Goal: Task Accomplishment & Management: Use online tool/utility

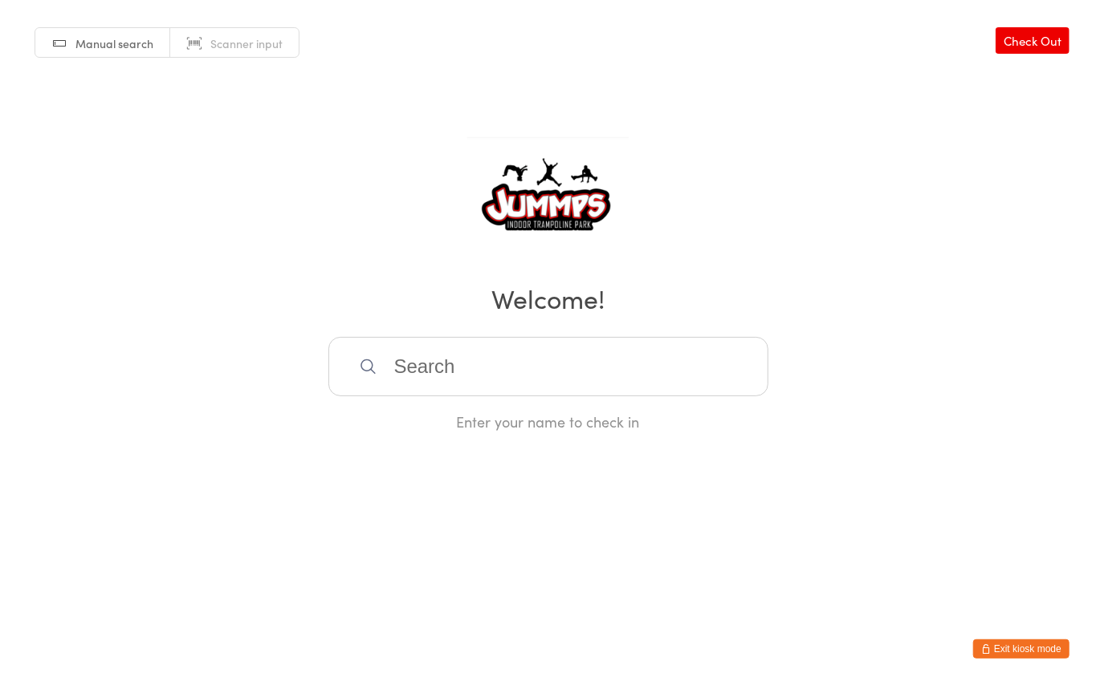
click at [445, 360] on input "search" at bounding box center [548, 366] width 440 height 59
type input "kobi"
click at [415, 422] on div "[PERSON_NAME]" at bounding box center [548, 419] width 411 height 22
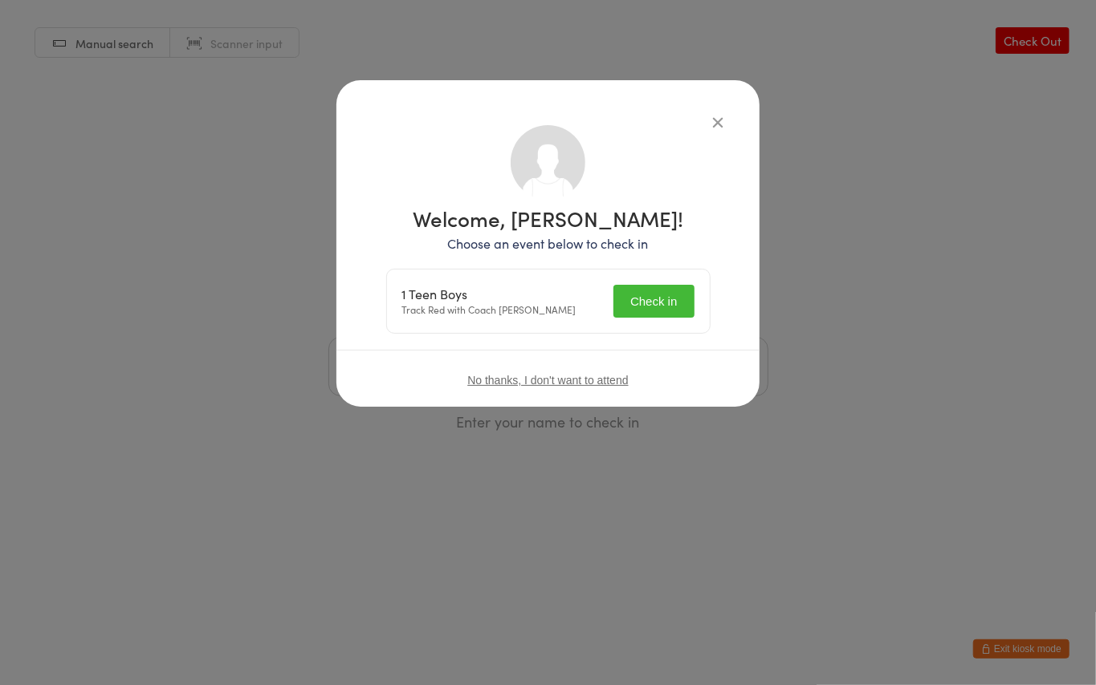
click at [645, 303] on button "Check in" at bounding box center [653, 301] width 80 height 33
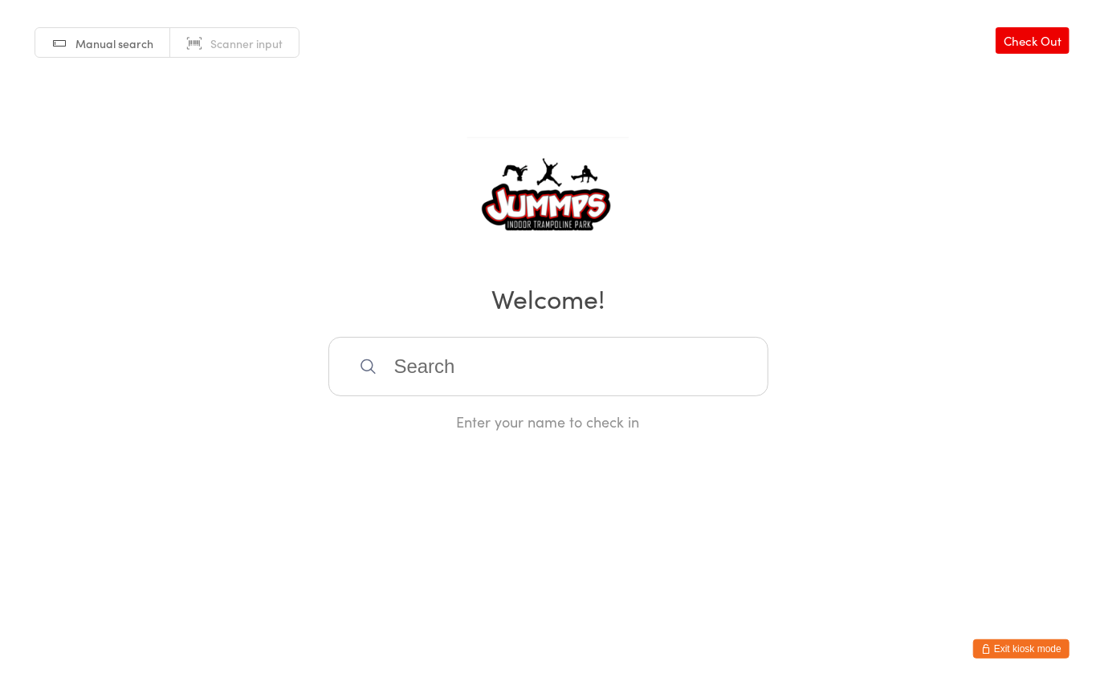
click at [405, 356] on input "search" at bounding box center [548, 366] width 440 height 59
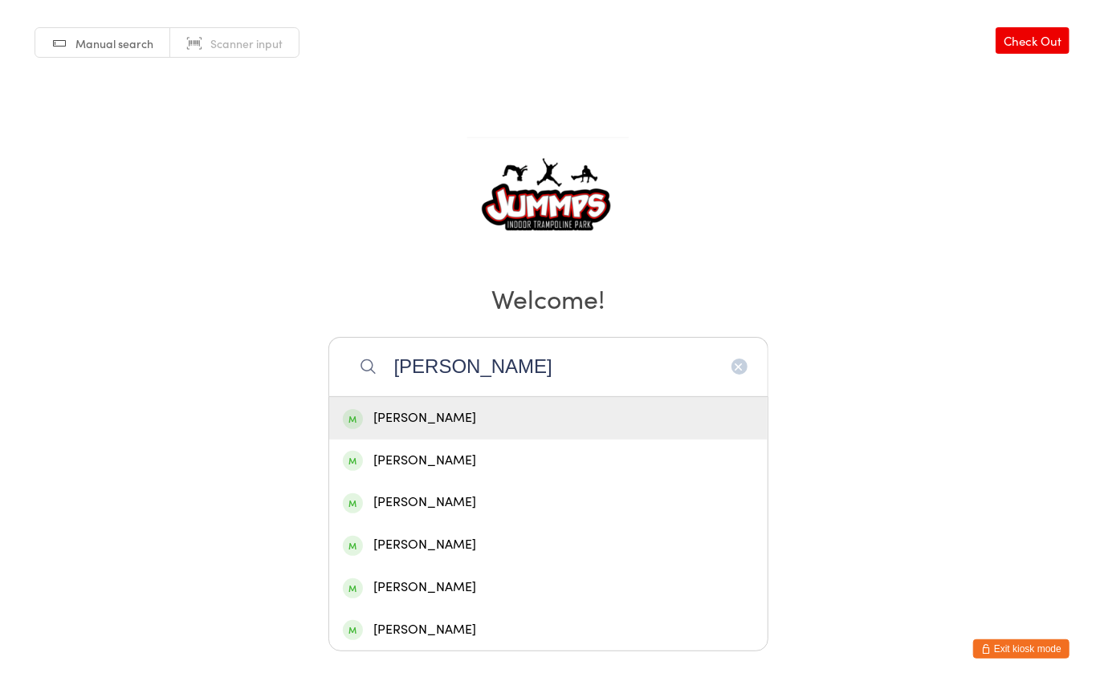
type input "[PERSON_NAME]"
click at [498, 409] on div "[PERSON_NAME]" at bounding box center [548, 419] width 411 height 22
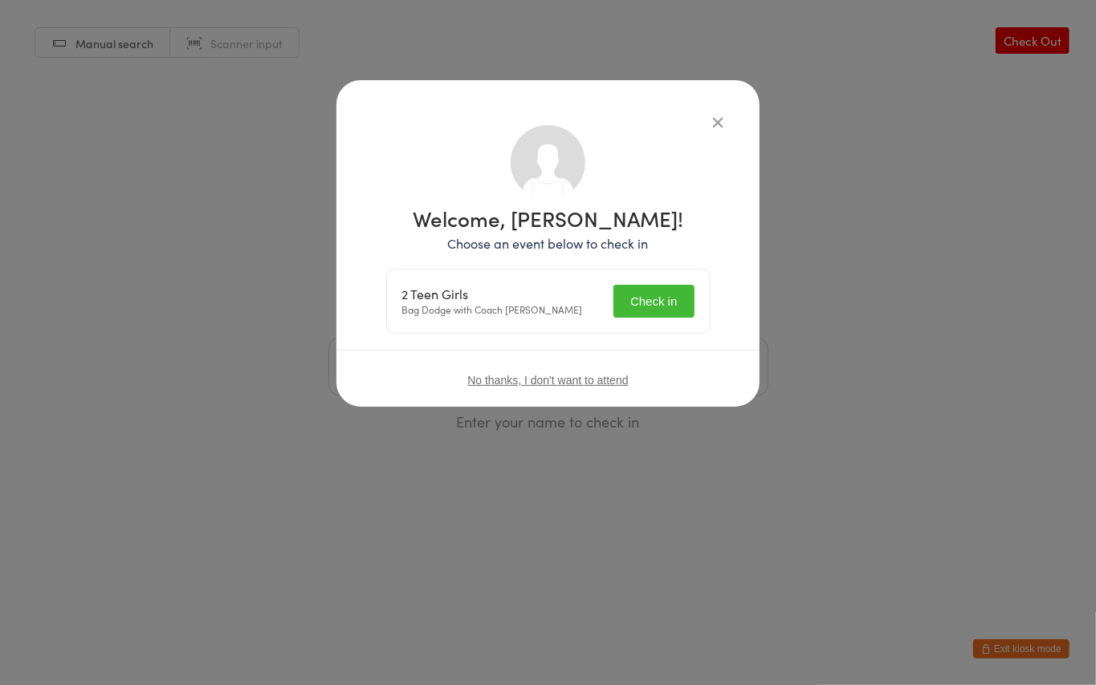
click at [666, 294] on button "Check in" at bounding box center [653, 301] width 80 height 33
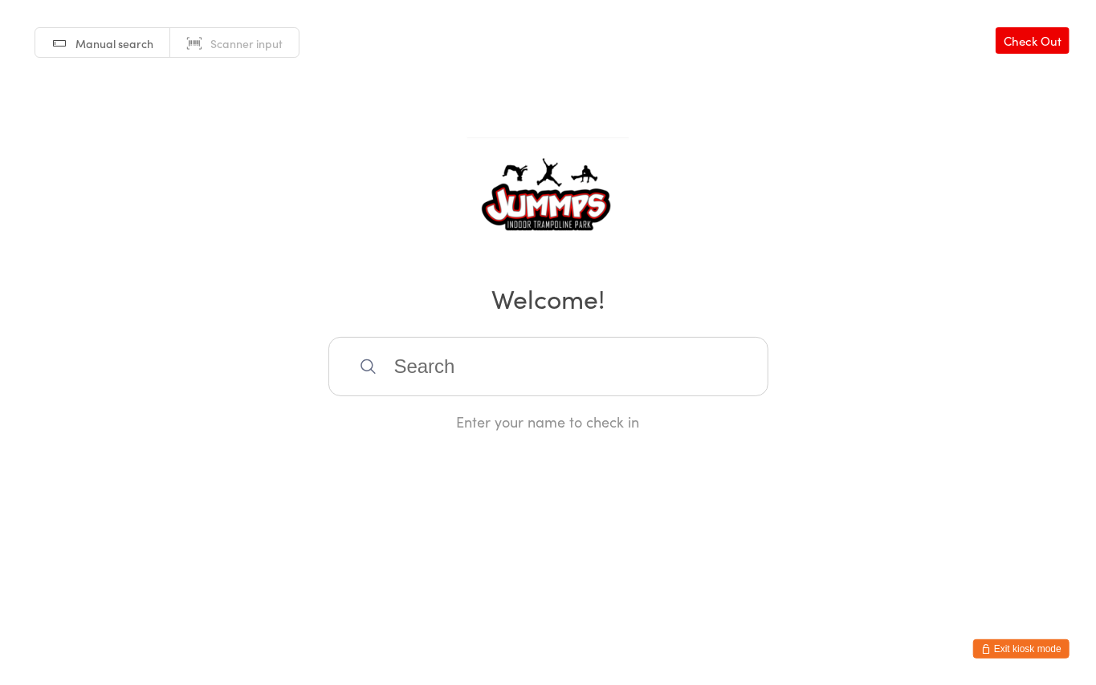
click at [435, 364] on input "search" at bounding box center [548, 366] width 440 height 59
type input "s"
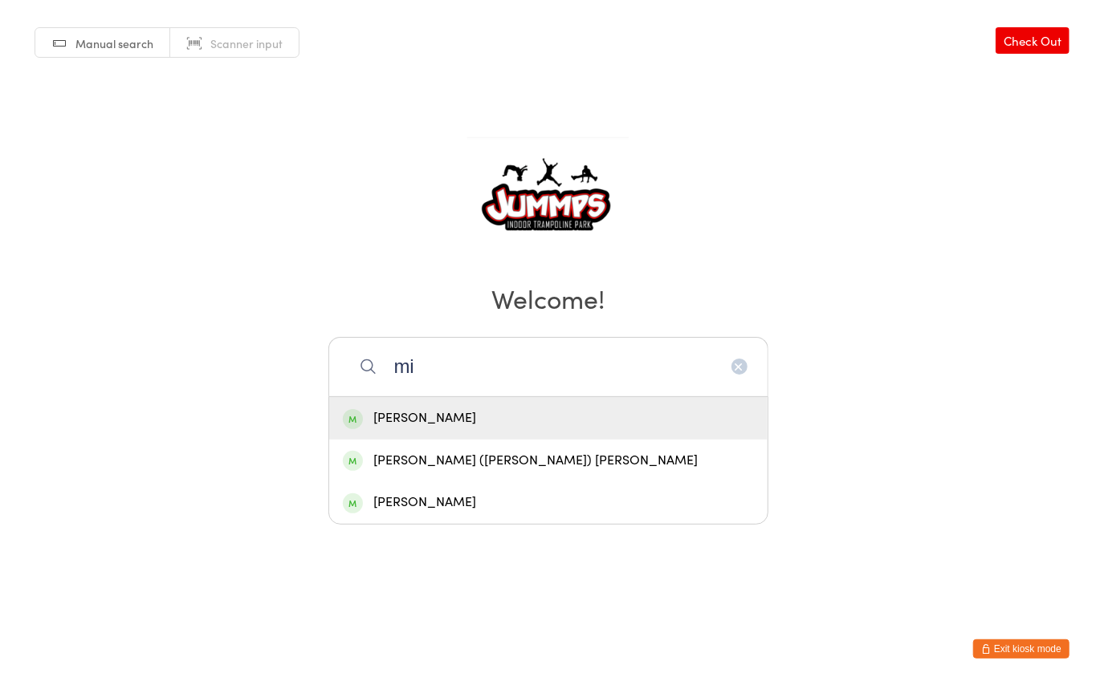
type input "m"
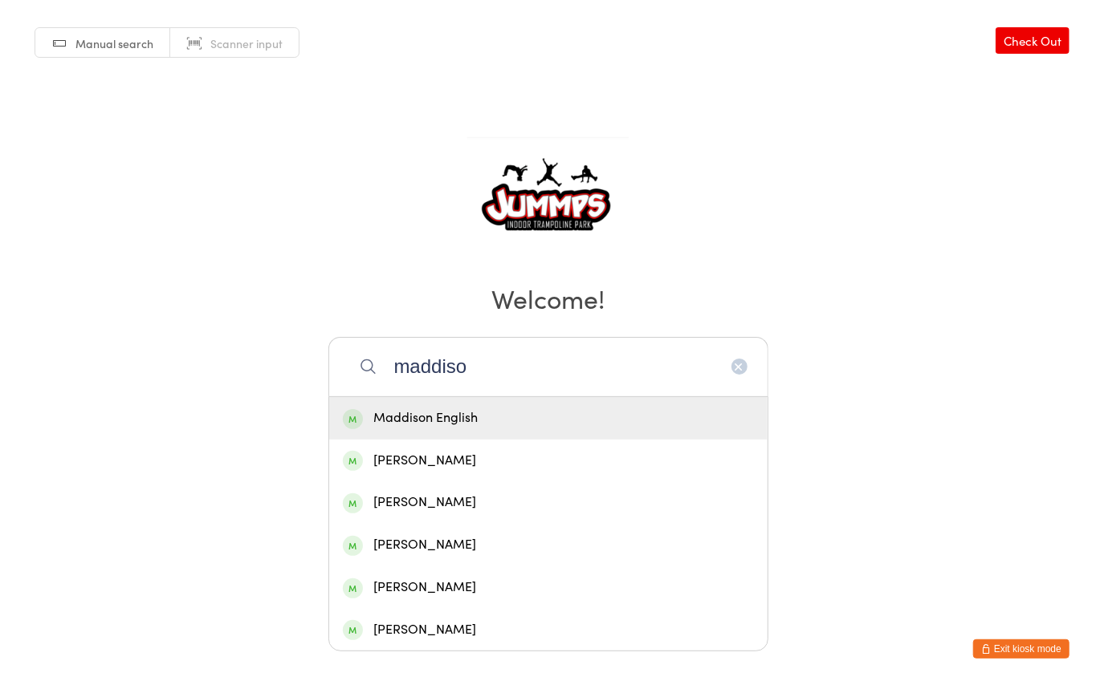
type input "maddiso"
click at [428, 415] on div "Maddison English" at bounding box center [548, 419] width 411 height 22
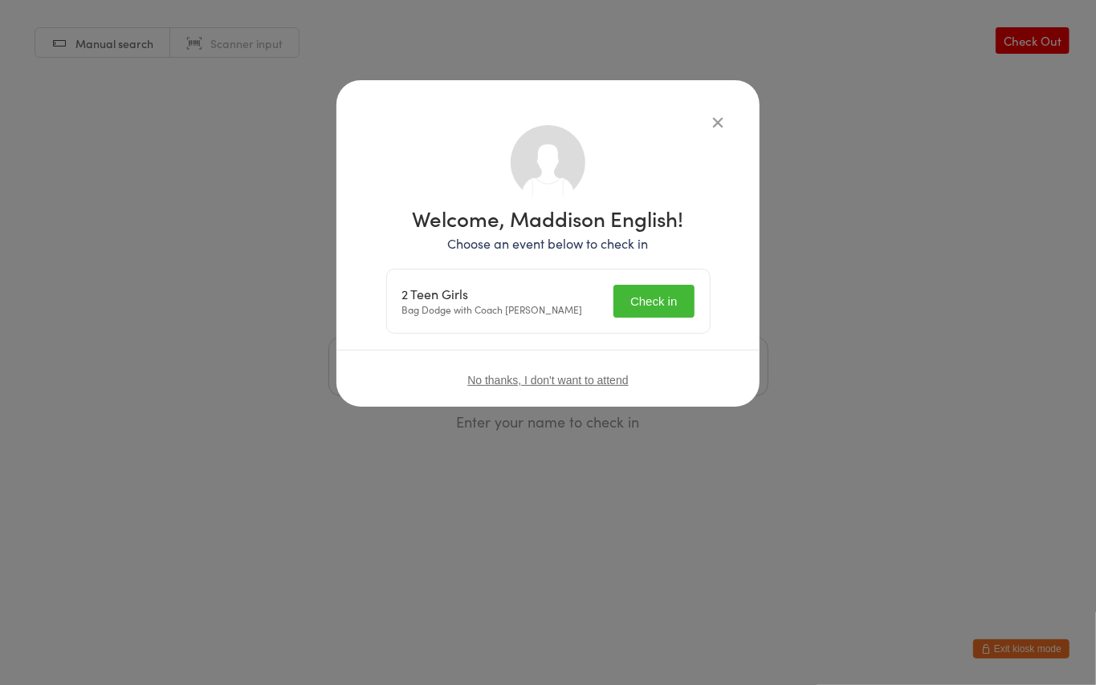
click at [675, 297] on button "Check in" at bounding box center [653, 301] width 80 height 33
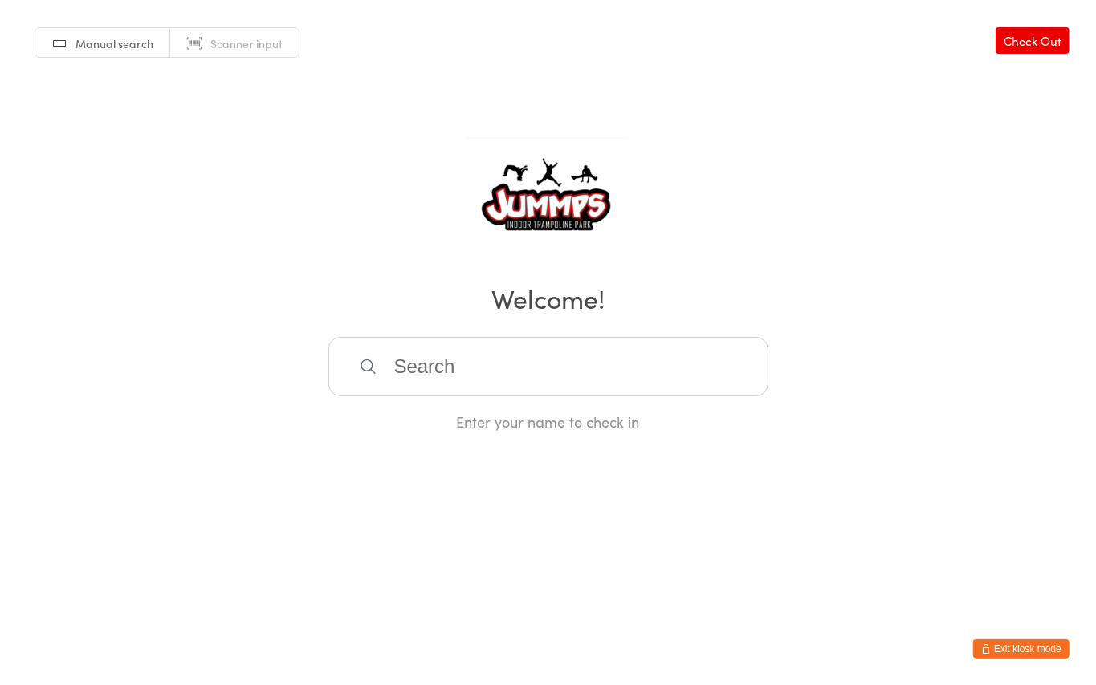
click at [441, 360] on input "search" at bounding box center [548, 366] width 440 height 59
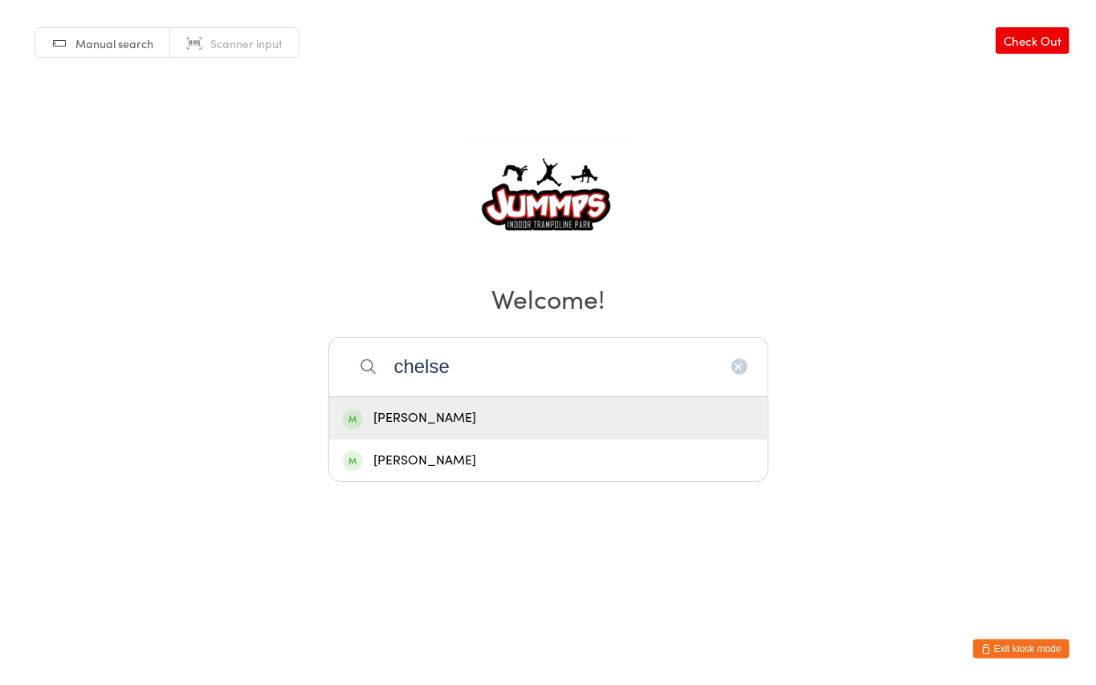
type input "chelse"
click at [432, 411] on div "[PERSON_NAME]" at bounding box center [548, 419] width 411 height 22
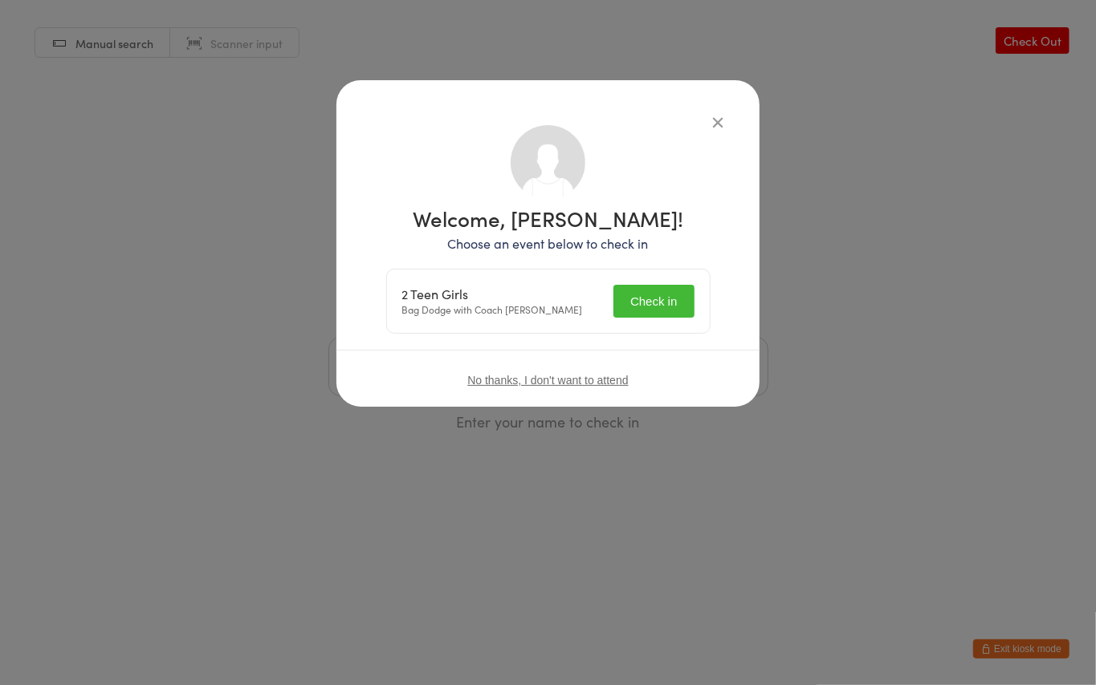
drag, startPoint x: 650, startPoint y: 293, endPoint x: 647, endPoint y: 303, distance: 10.9
click at [649, 294] on button "Check in" at bounding box center [653, 301] width 80 height 33
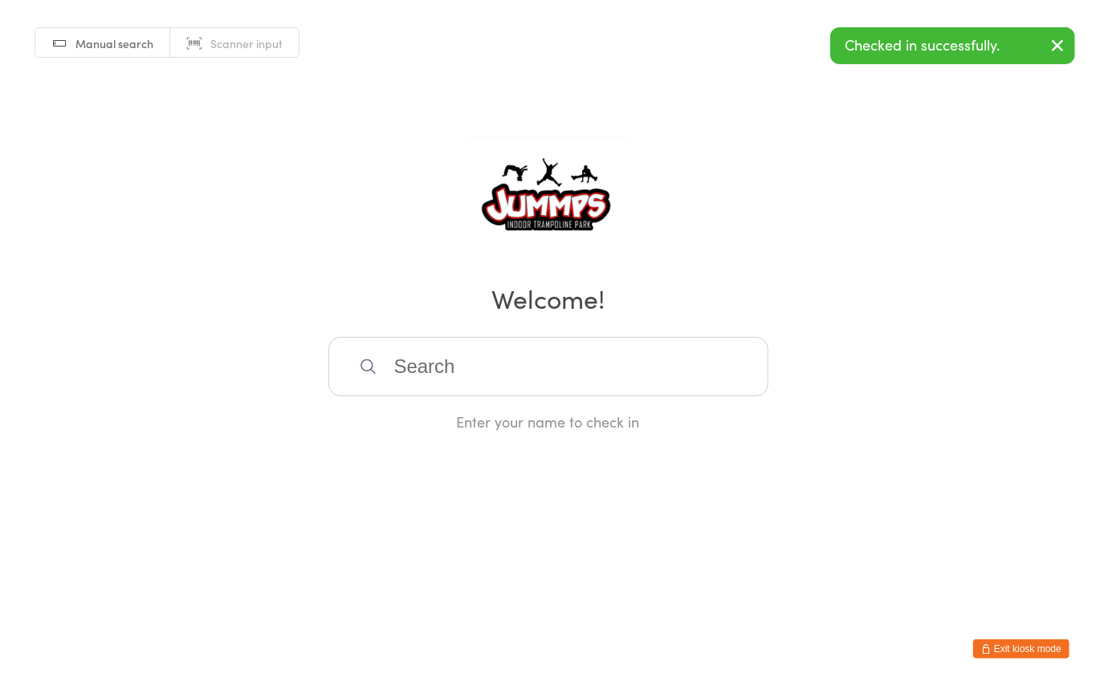
click at [495, 364] on input "search" at bounding box center [548, 366] width 440 height 59
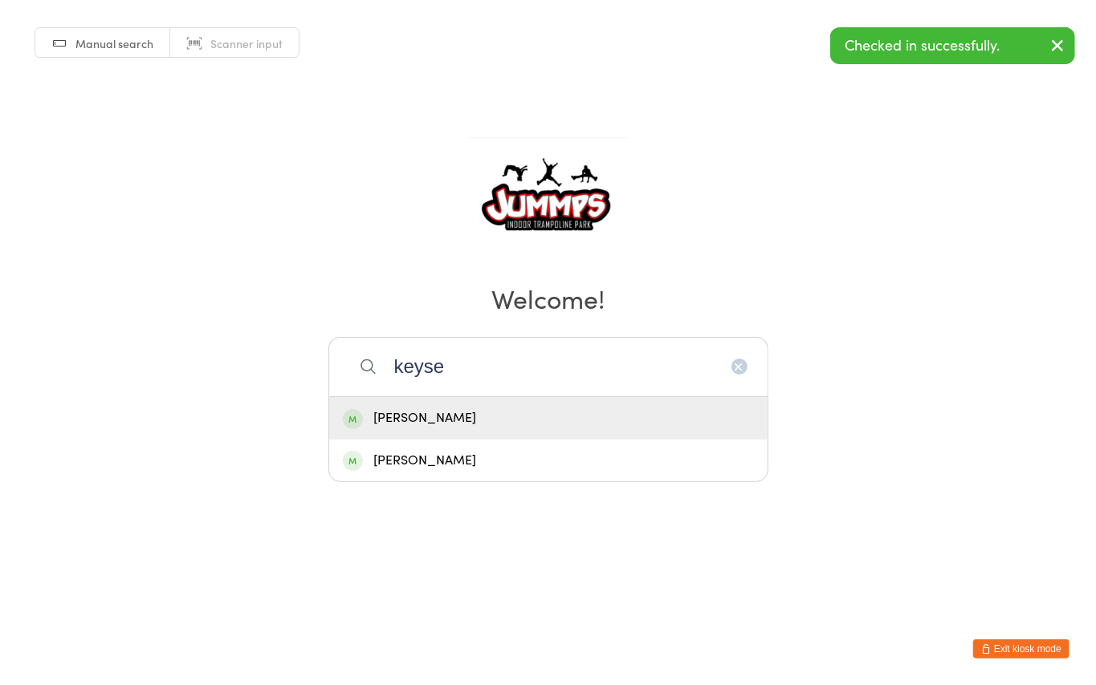
type input "keyse"
click at [467, 417] on div "[PERSON_NAME]" at bounding box center [548, 419] width 411 height 22
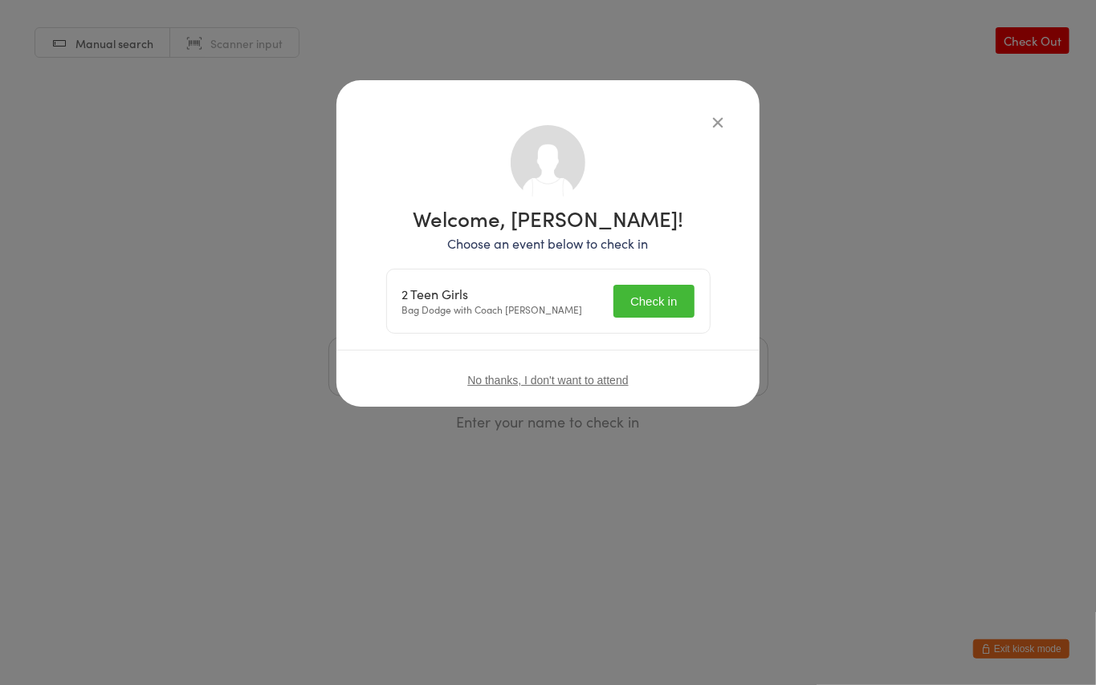
click at [669, 307] on button "Check in" at bounding box center [653, 301] width 80 height 33
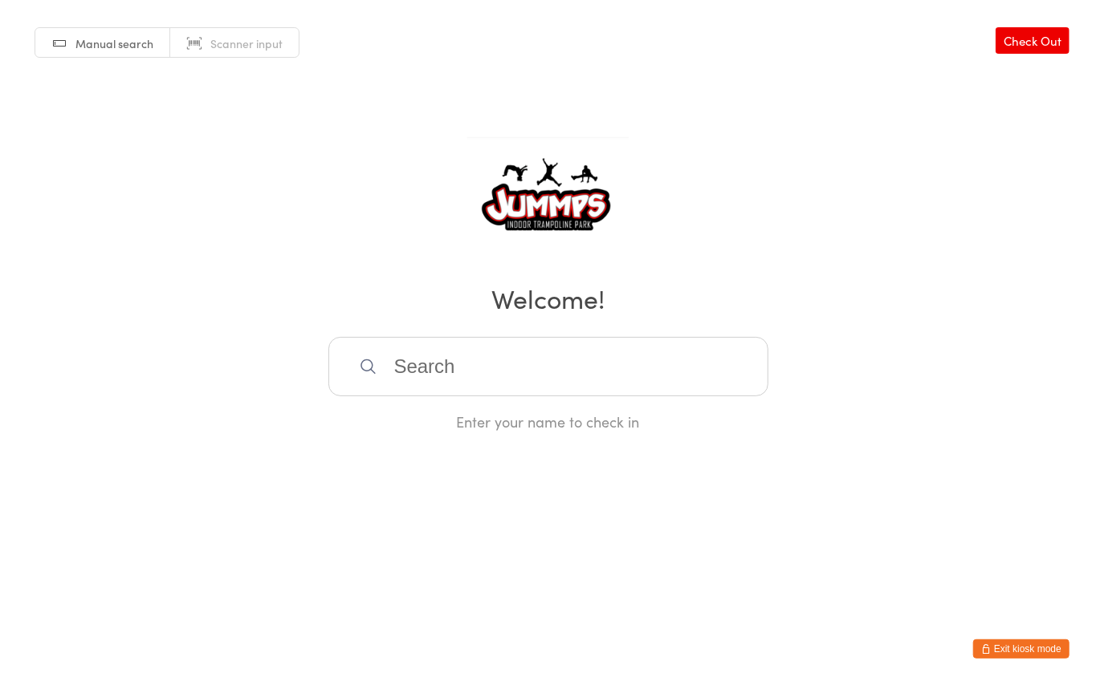
click at [447, 366] on input "search" at bounding box center [548, 366] width 440 height 59
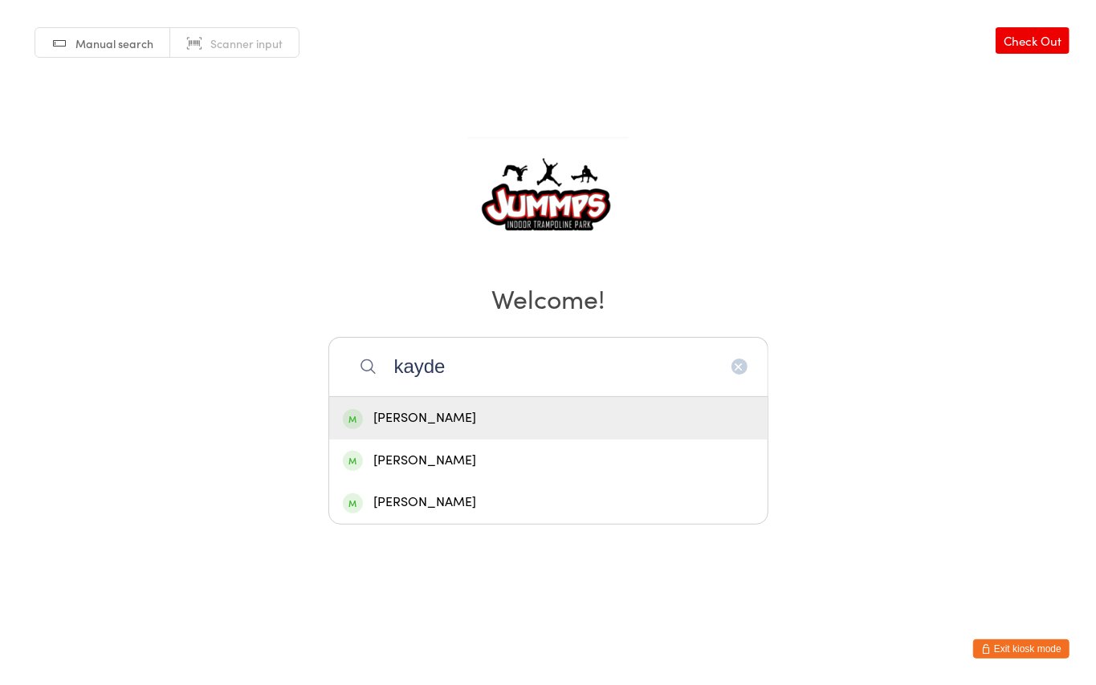
type input "kayde"
drag, startPoint x: 392, startPoint y: 418, endPoint x: 486, endPoint y: 422, distance: 94.0
click at [392, 417] on div "[PERSON_NAME]" at bounding box center [548, 419] width 411 height 22
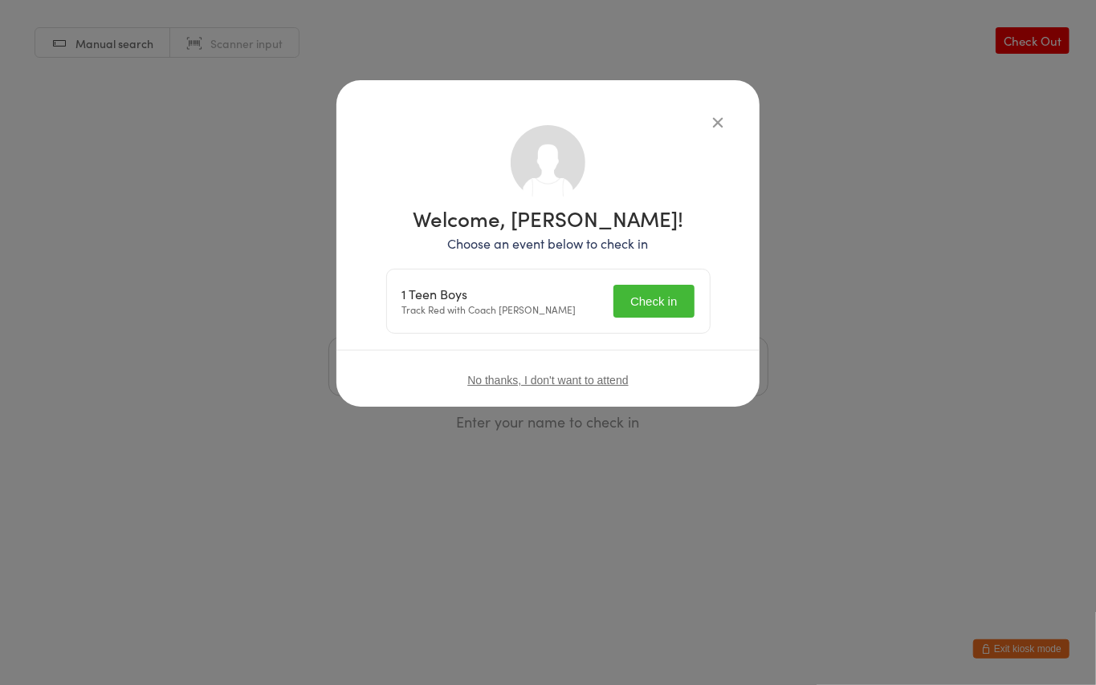
click at [627, 305] on button "Check in" at bounding box center [653, 301] width 80 height 33
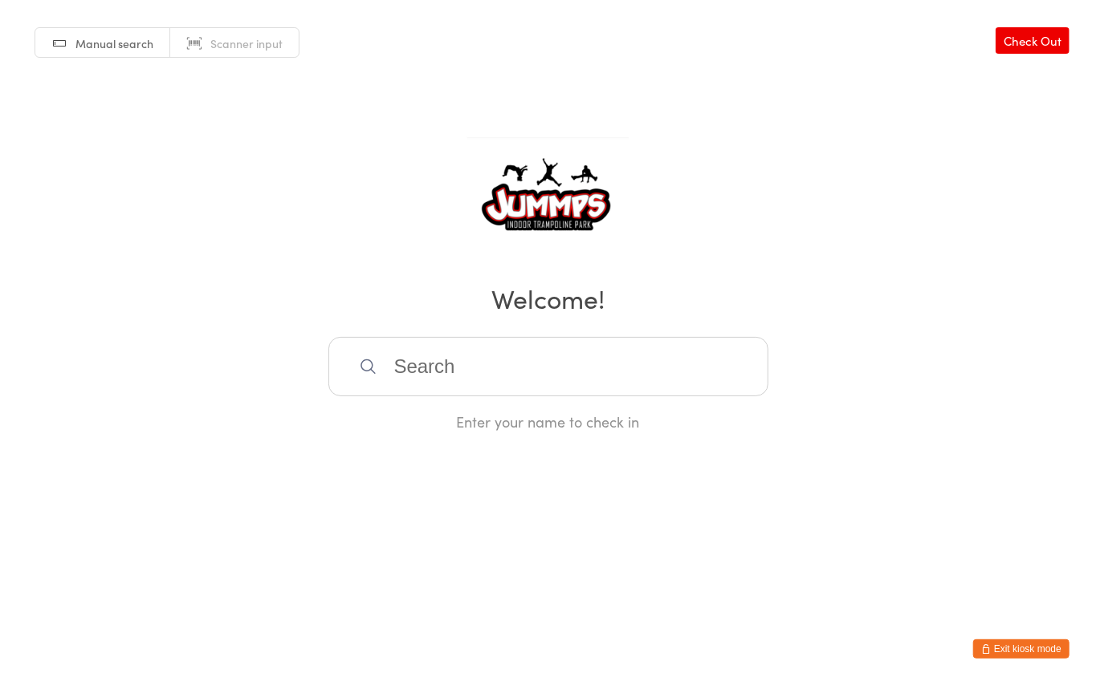
click at [431, 369] on input "search" at bounding box center [548, 366] width 440 height 59
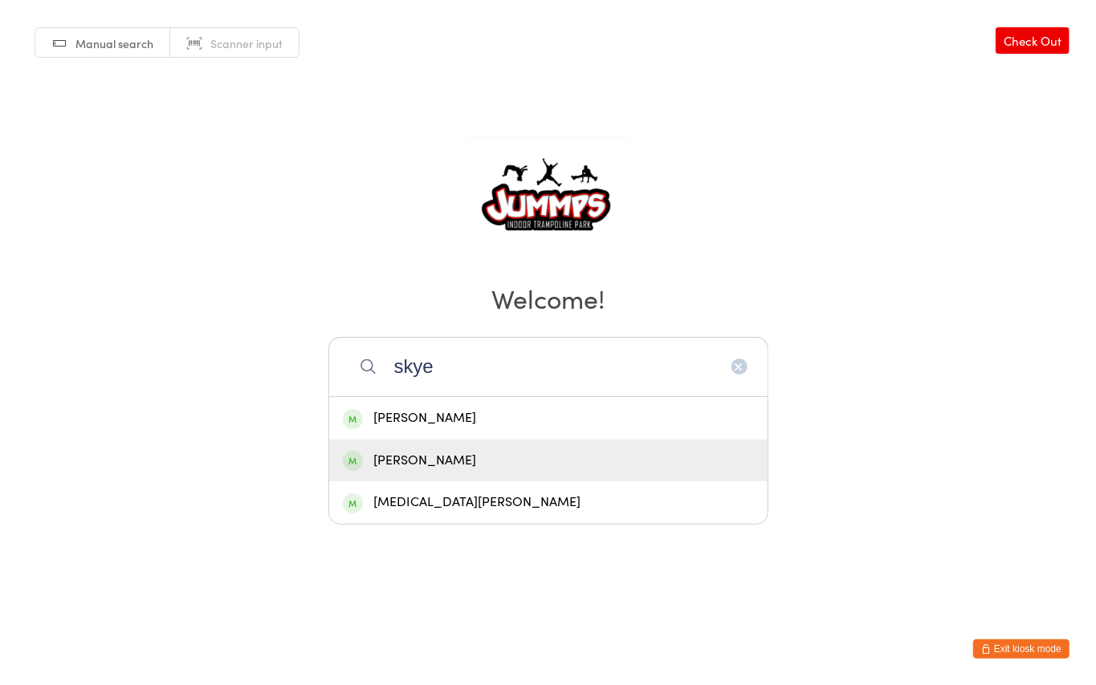
type input "skye"
click at [448, 460] on div "[PERSON_NAME]" at bounding box center [548, 461] width 411 height 22
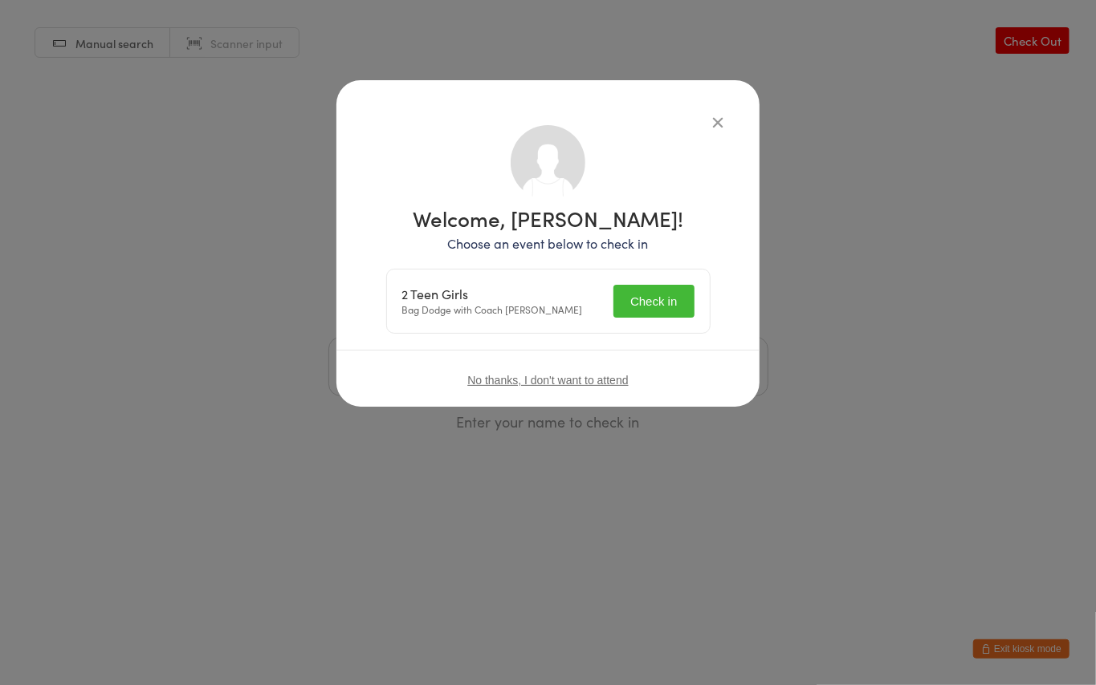
click at [663, 302] on button "Check in" at bounding box center [653, 301] width 80 height 33
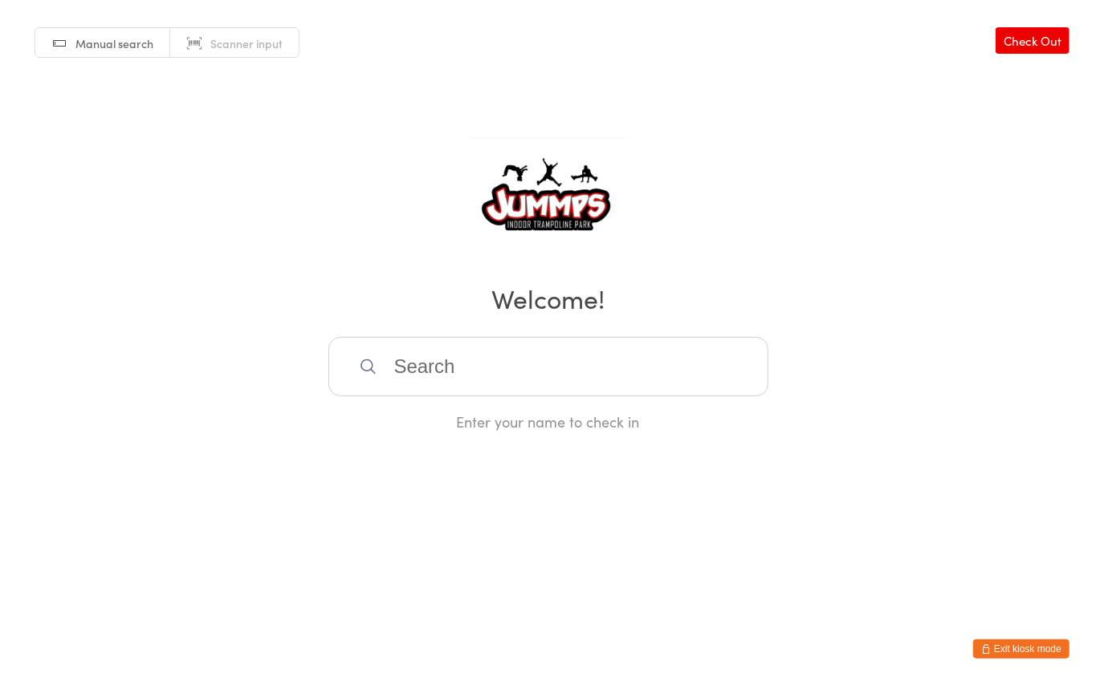
click at [445, 357] on input "search" at bounding box center [548, 366] width 440 height 59
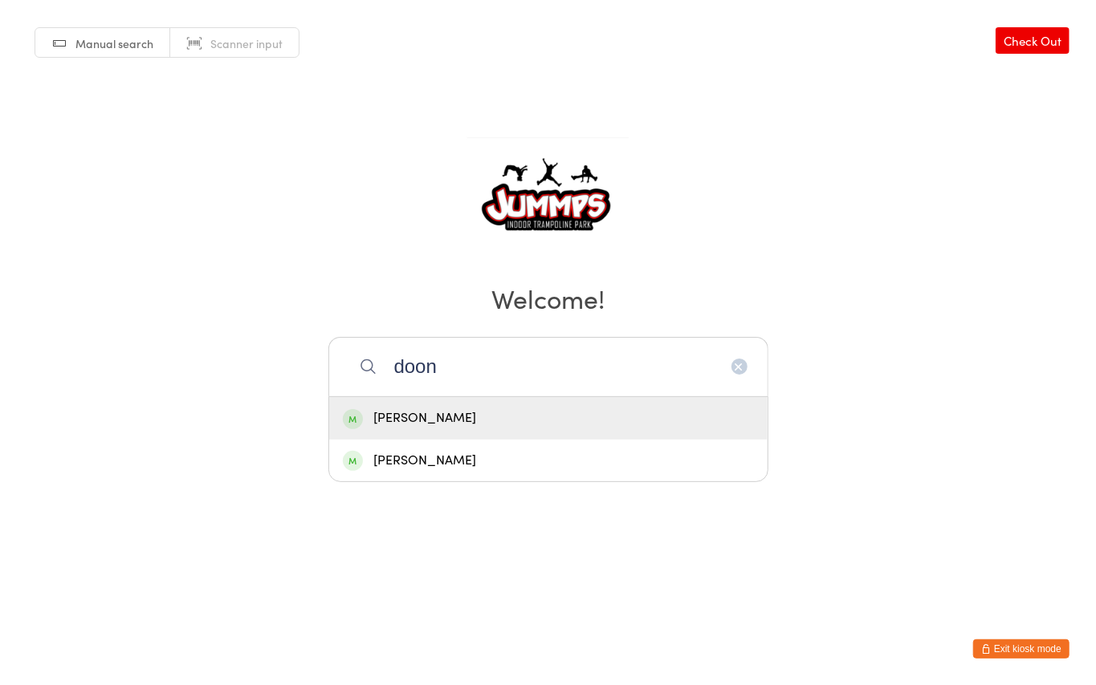
type input "doon"
click at [459, 419] on div "[PERSON_NAME]" at bounding box center [548, 419] width 411 height 22
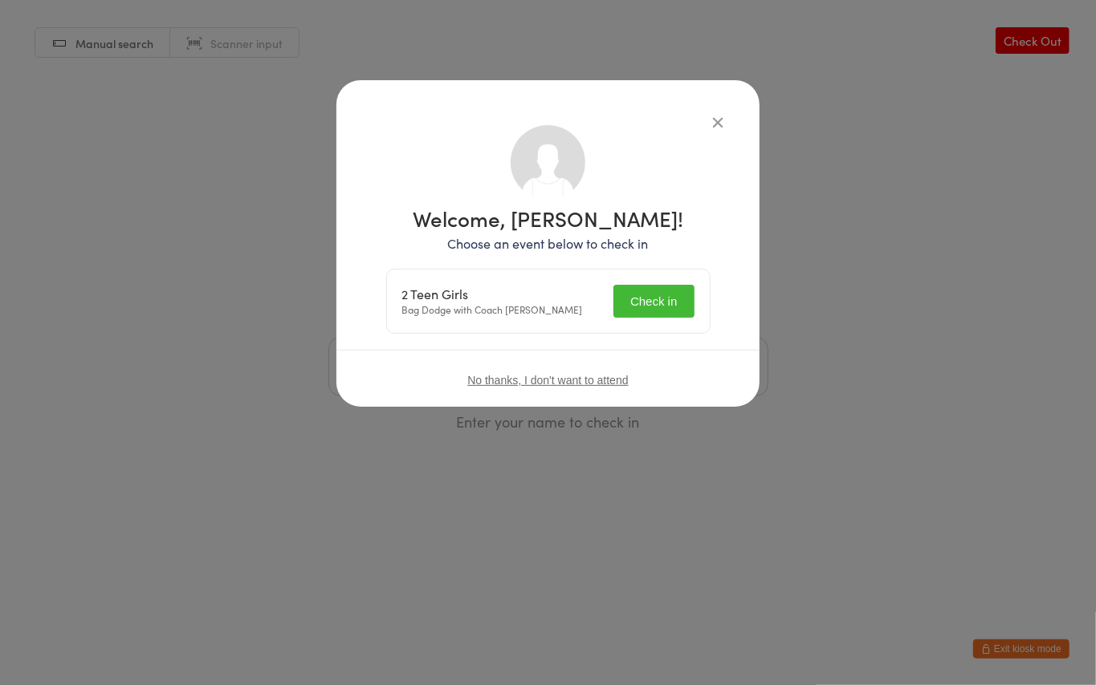
click at [653, 302] on button "Check in" at bounding box center [653, 301] width 80 height 33
